Goal: Task Accomplishment & Management: Manage account settings

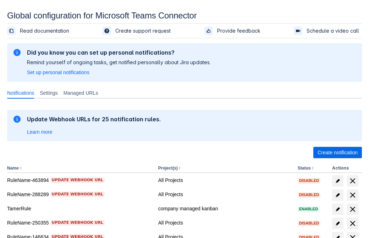
click at [338, 153] on span "Create notification" at bounding box center [338, 152] width 40 height 11
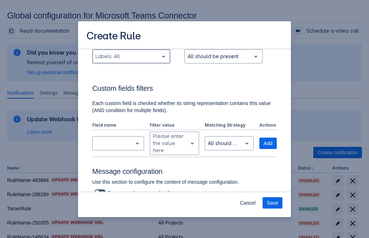
click at [131, 61] on div "Scrollable content" at bounding box center [126, 56] width 60 height 9
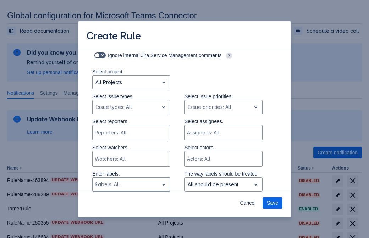
type input "995037_label"
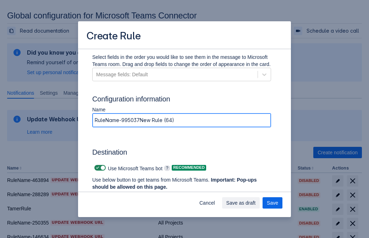
type input "RuleName-995037New Rule (64)"
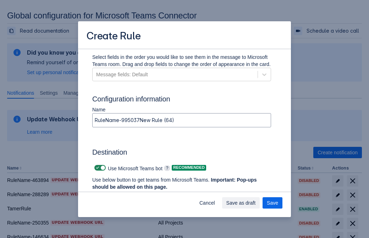
click at [97, 168] on span "Scrollable content" at bounding box center [98, 168] width 6 height 6
click at [97, 168] on input "Scrollable content" at bounding box center [96, 168] width 5 height 5
checkbox input "false"
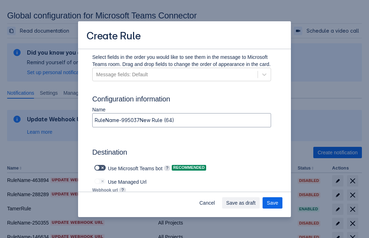
type input "https://prod-172.westeurope.logic.azure.com:443/workflows/ae977bb6ae334c9d95dfe…"
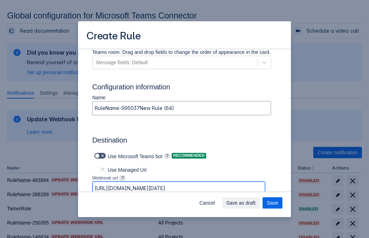
click at [256, 203] on span "Save as draft" at bounding box center [241, 202] width 29 height 11
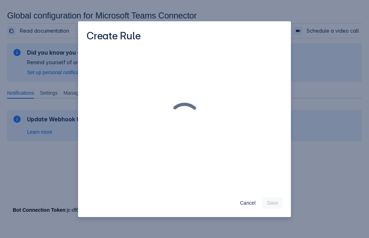
scroll to position [0, 0]
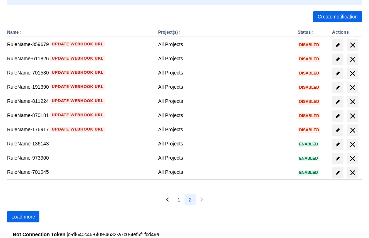
click at [23, 217] on span "Load more" at bounding box center [23, 216] width 24 height 11
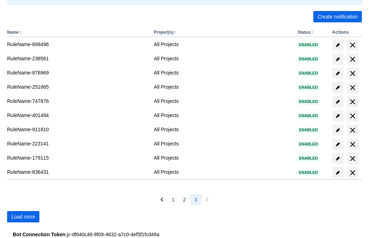
click at [23, 217] on span "Load more" at bounding box center [23, 216] width 24 height 11
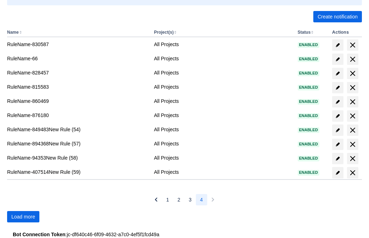
click at [23, 217] on span "Load more" at bounding box center [23, 216] width 24 height 11
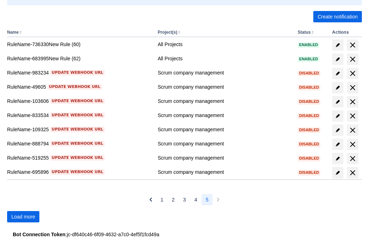
click at [23, 217] on span "Load more" at bounding box center [23, 216] width 24 height 11
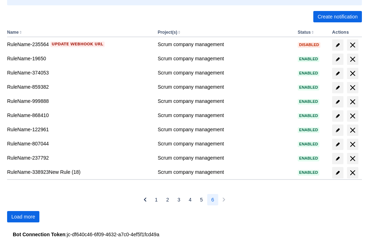
click at [23, 217] on span "Load more" at bounding box center [23, 216] width 24 height 11
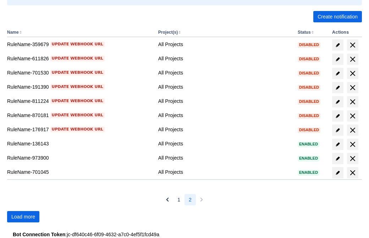
click at [23, 217] on span "Load more" at bounding box center [23, 216] width 24 height 11
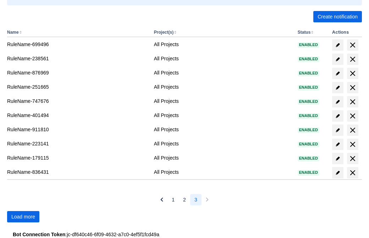
click at [23, 217] on span "Load more" at bounding box center [23, 216] width 24 height 11
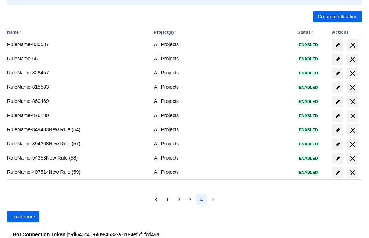
click at [23, 217] on span "Load more" at bounding box center [23, 216] width 24 height 11
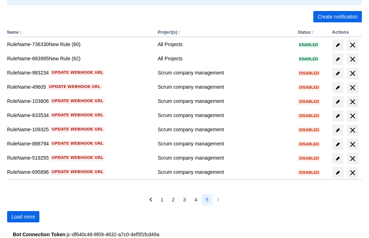
click at [23, 217] on span "Load more" at bounding box center [23, 216] width 24 height 11
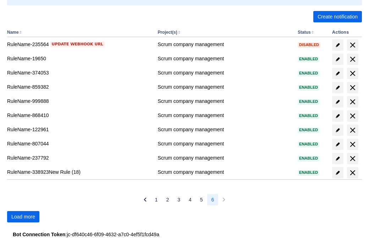
click at [23, 217] on span "Load more" at bounding box center [23, 216] width 24 height 11
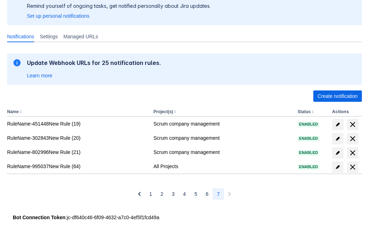
scroll to position [56, 0]
click at [353, 167] on span "delete" at bounding box center [353, 167] width 9 height 9
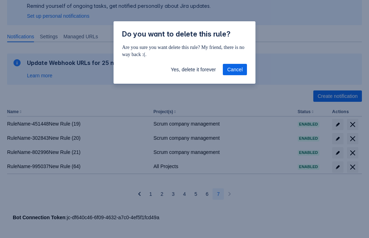
click at [193, 70] on span "Yes, delete it forever" at bounding box center [193, 69] width 45 height 11
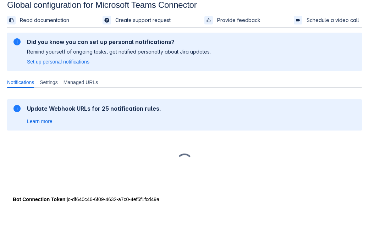
scroll to position [11, 0]
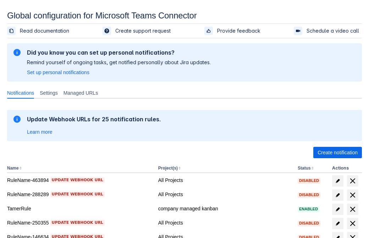
click at [338, 153] on span "Create notification" at bounding box center [338, 152] width 40 height 11
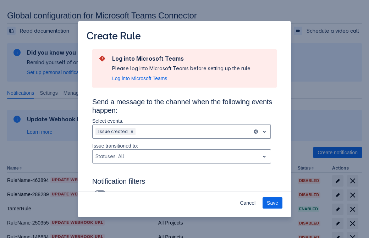
click at [182, 132] on div "Scrollable content" at bounding box center [193, 132] width 113 height 9
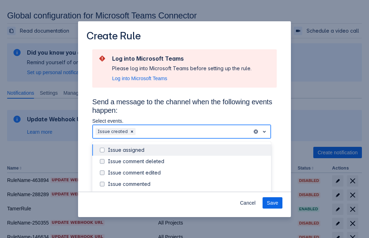
click at [188, 192] on div "Issue created" at bounding box center [187, 195] width 159 height 7
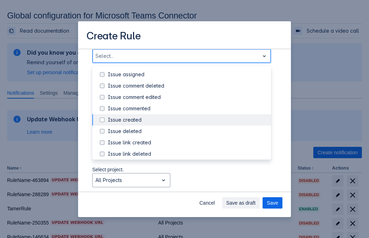
click at [188, 185] on div "Issue updated" at bounding box center [187, 188] width 159 height 7
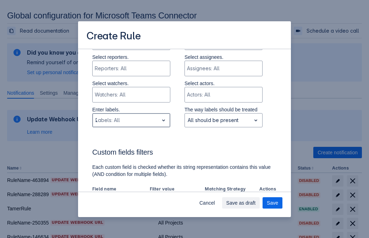
type input "243656_label"
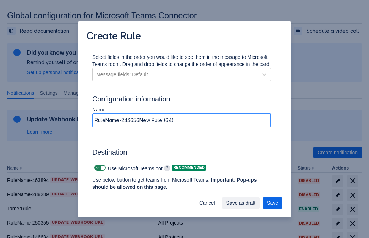
type input "RuleName-243656New Rule (64)"
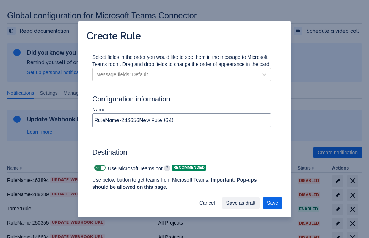
click at [97, 168] on span "Scrollable content" at bounding box center [98, 168] width 6 height 6
click at [97, 168] on input "Scrollable content" at bounding box center [96, 168] width 5 height 5
checkbox input "false"
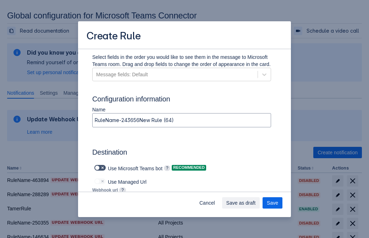
type input "https://prod-112.westeurope.logic.azure.com:443/workflows/bae959254738451b85002…"
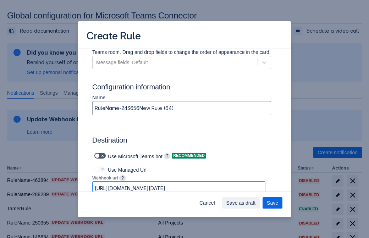
click at [256, 203] on span "Save as draft" at bounding box center [241, 202] width 29 height 11
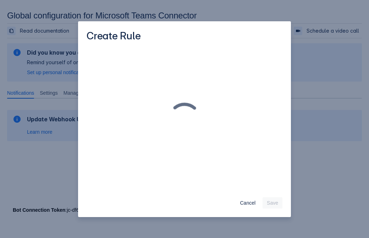
scroll to position [0, 0]
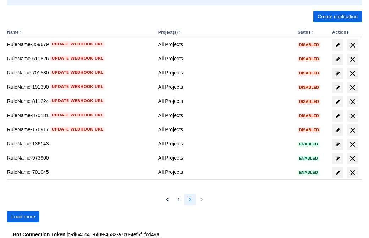
click at [23, 217] on span "Load more" at bounding box center [23, 216] width 24 height 11
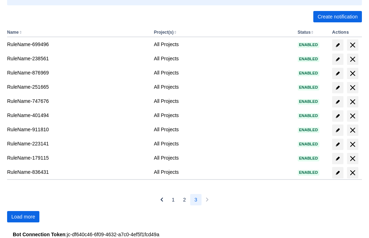
click at [23, 217] on span "Load more" at bounding box center [23, 216] width 24 height 11
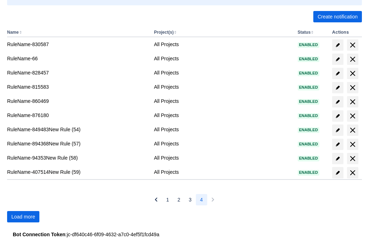
click at [23, 217] on span "Load more" at bounding box center [23, 216] width 24 height 11
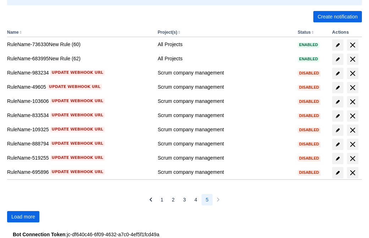
click at [23, 217] on span "Load more" at bounding box center [23, 216] width 24 height 11
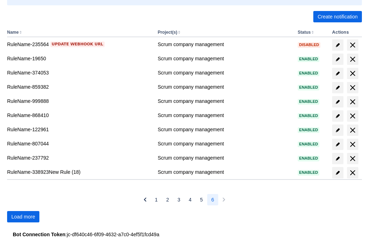
click at [23, 217] on span "Load more" at bounding box center [23, 216] width 24 height 11
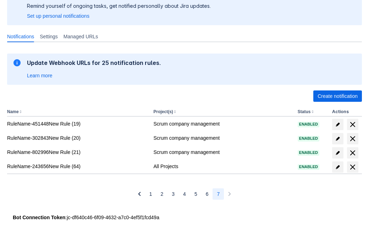
scroll to position [56, 0]
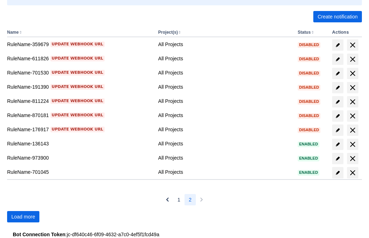
click at [23, 217] on span "Load more" at bounding box center [23, 216] width 24 height 11
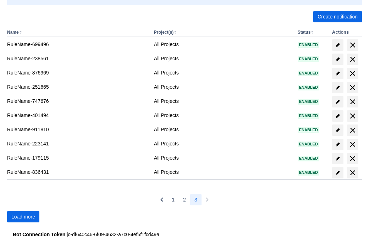
click at [23, 217] on span "Load more" at bounding box center [23, 216] width 24 height 11
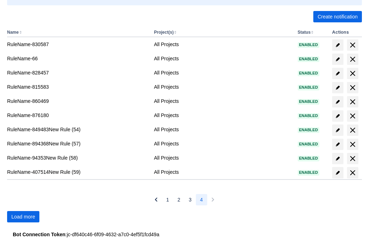
click at [23, 217] on span "Load more" at bounding box center [23, 216] width 24 height 11
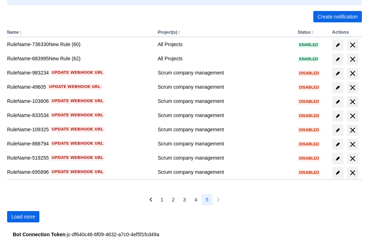
click at [23, 217] on span "Load more" at bounding box center [23, 216] width 24 height 11
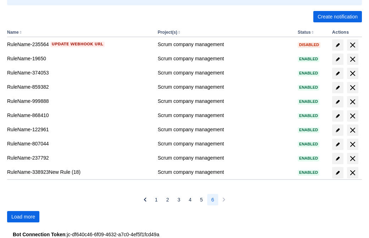
click at [23, 217] on span "Load more" at bounding box center [23, 216] width 24 height 11
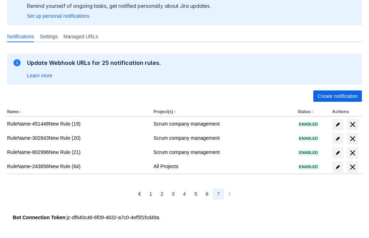
scroll to position [56, 0]
click at [353, 167] on span "delete" at bounding box center [353, 167] width 9 height 9
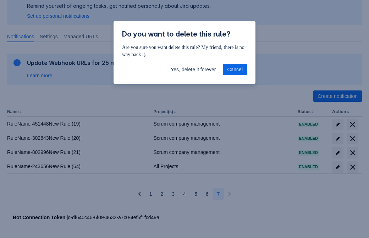
click at [193, 70] on span "Yes, delete it forever" at bounding box center [193, 69] width 45 height 11
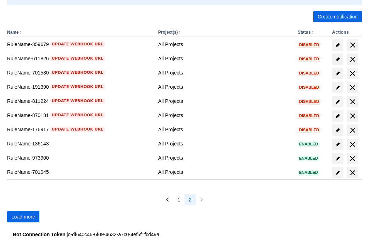
click at [23, 217] on span "Load more" at bounding box center [23, 216] width 24 height 11
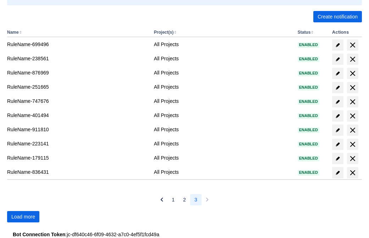
click at [23, 217] on span "Load more" at bounding box center [23, 216] width 24 height 11
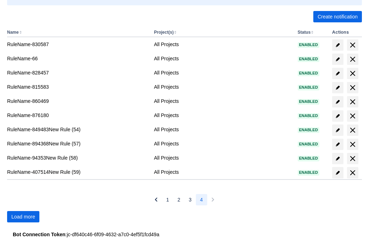
click at [23, 217] on span "Load more" at bounding box center [23, 216] width 24 height 11
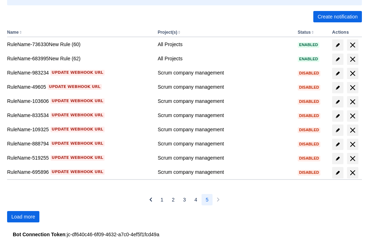
click at [23, 217] on span "Load more" at bounding box center [23, 216] width 24 height 11
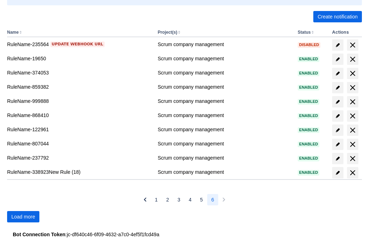
click at [23, 217] on span "Load more" at bounding box center [23, 216] width 24 height 11
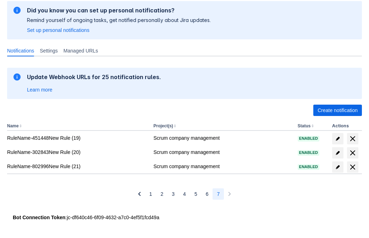
scroll to position [42, 0]
